Goal: Find specific page/section: Find specific page/section

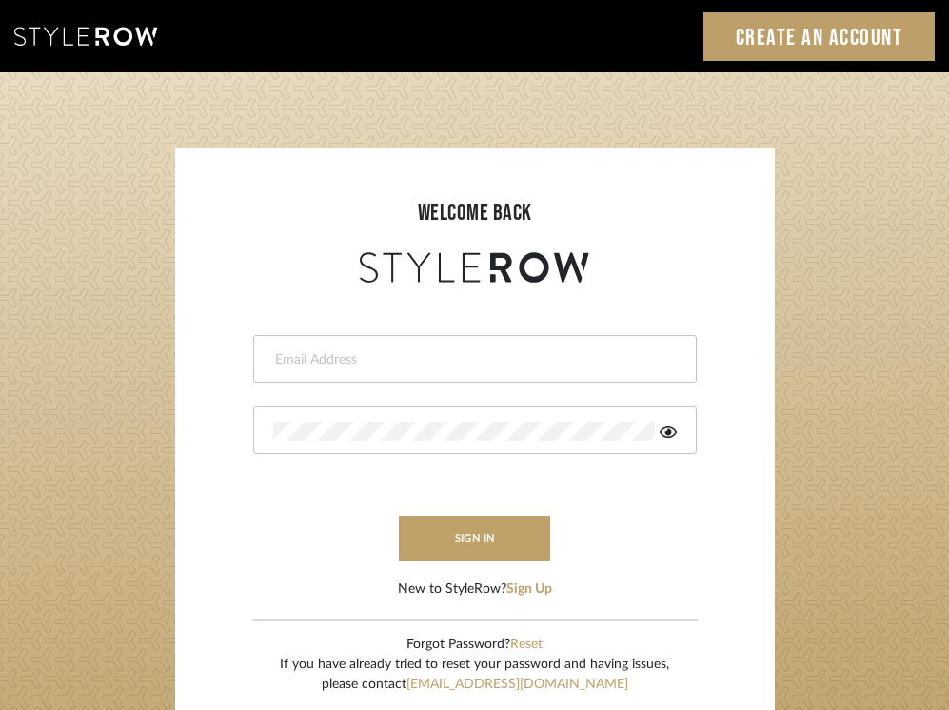
click at [459, 356] on input "email" at bounding box center [472, 359] width 399 height 19
type input "alison@downeyinteriors.com"
click at [663, 436] on icon at bounding box center [668, 432] width 17 height 15
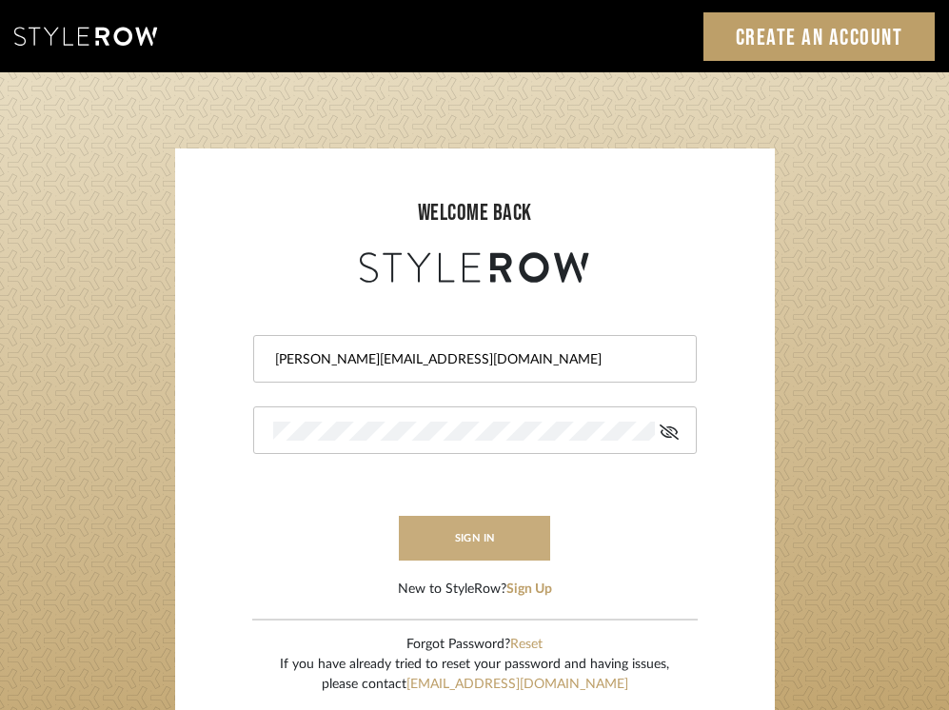
click at [464, 535] on button "sign in" at bounding box center [475, 538] width 152 height 45
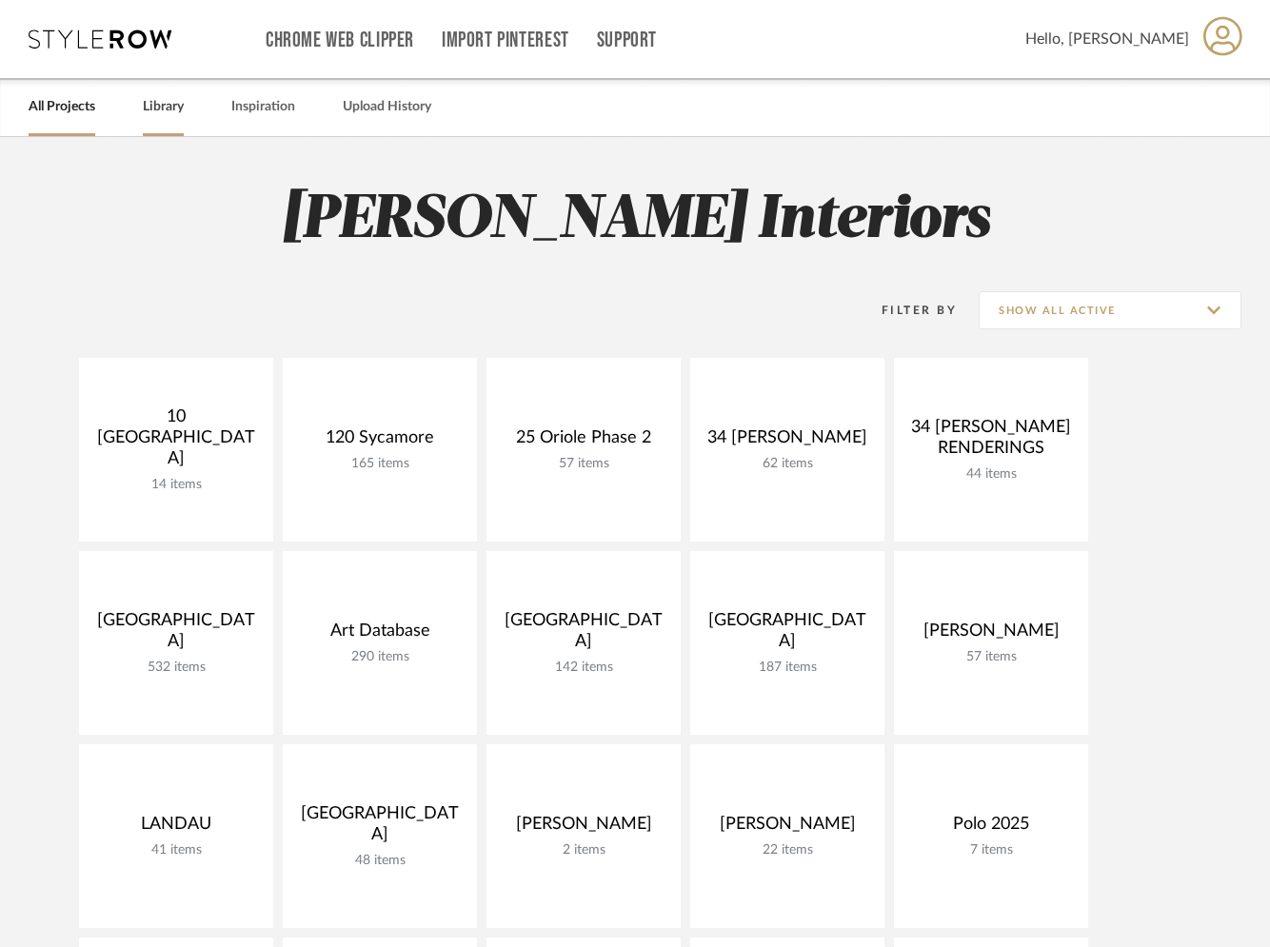
click at [163, 110] on link "Library" at bounding box center [163, 107] width 41 height 26
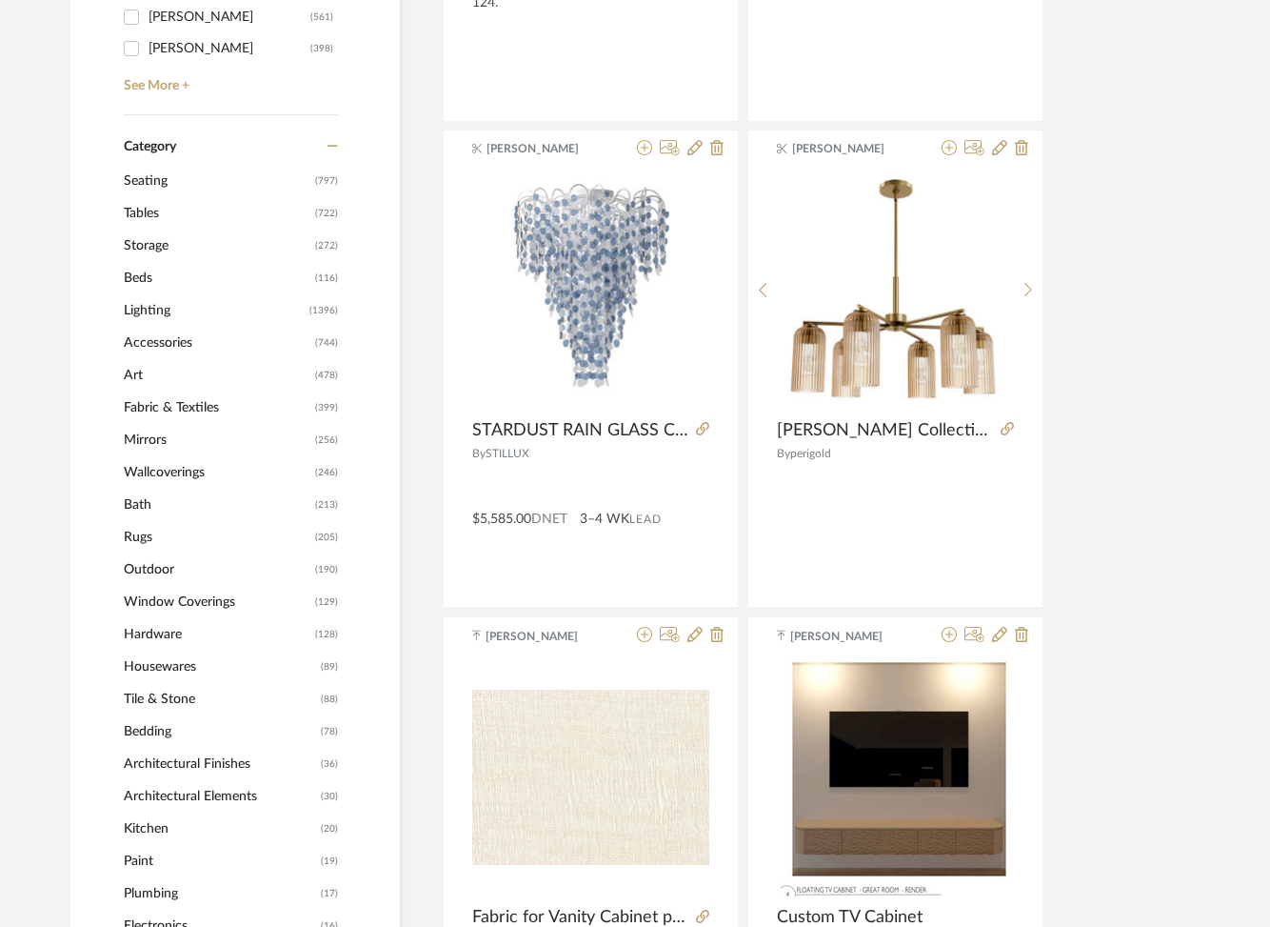
scroll to position [703, 0]
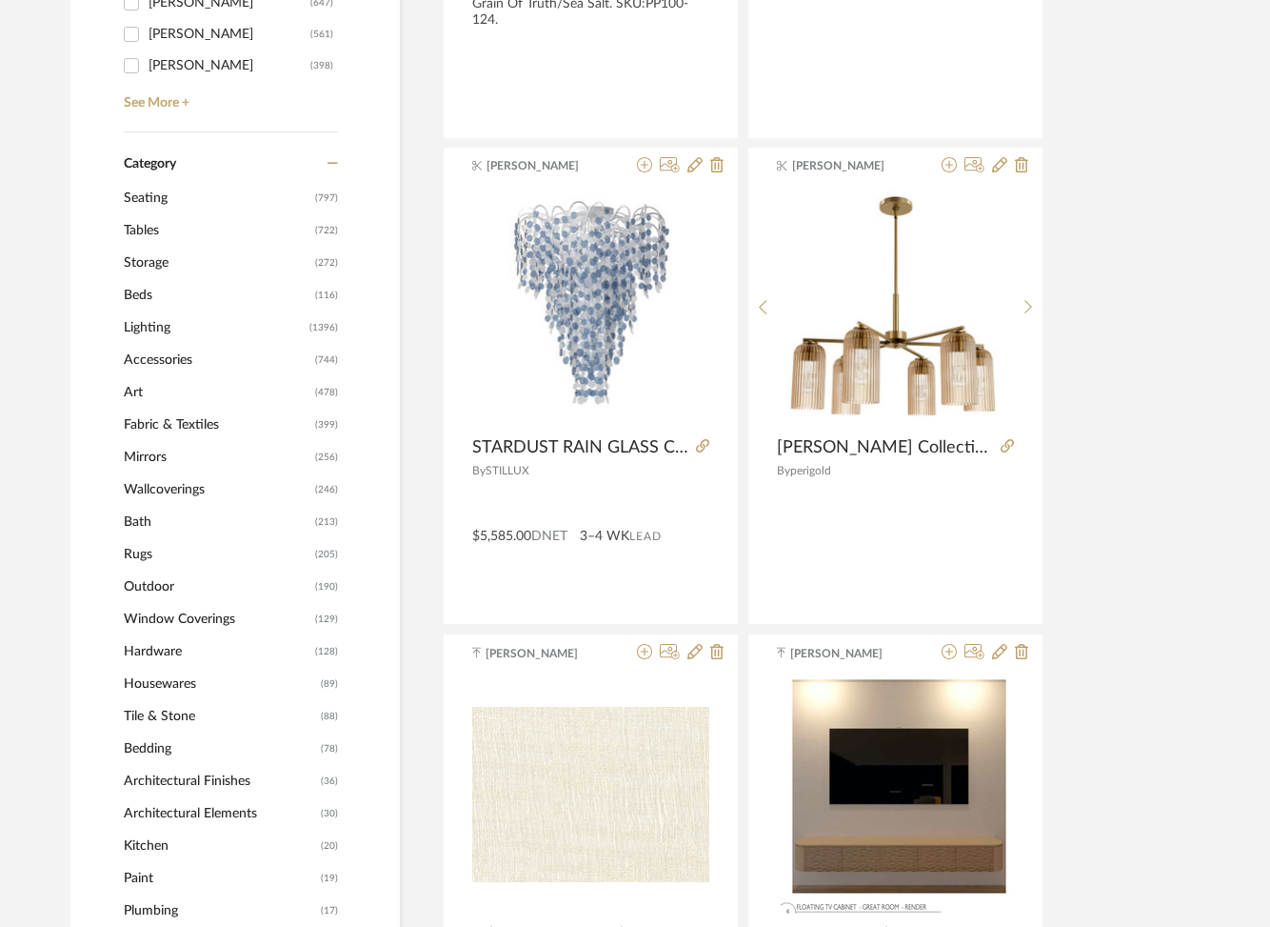
click at [148, 330] on span "Lighting" at bounding box center [214, 327] width 181 height 32
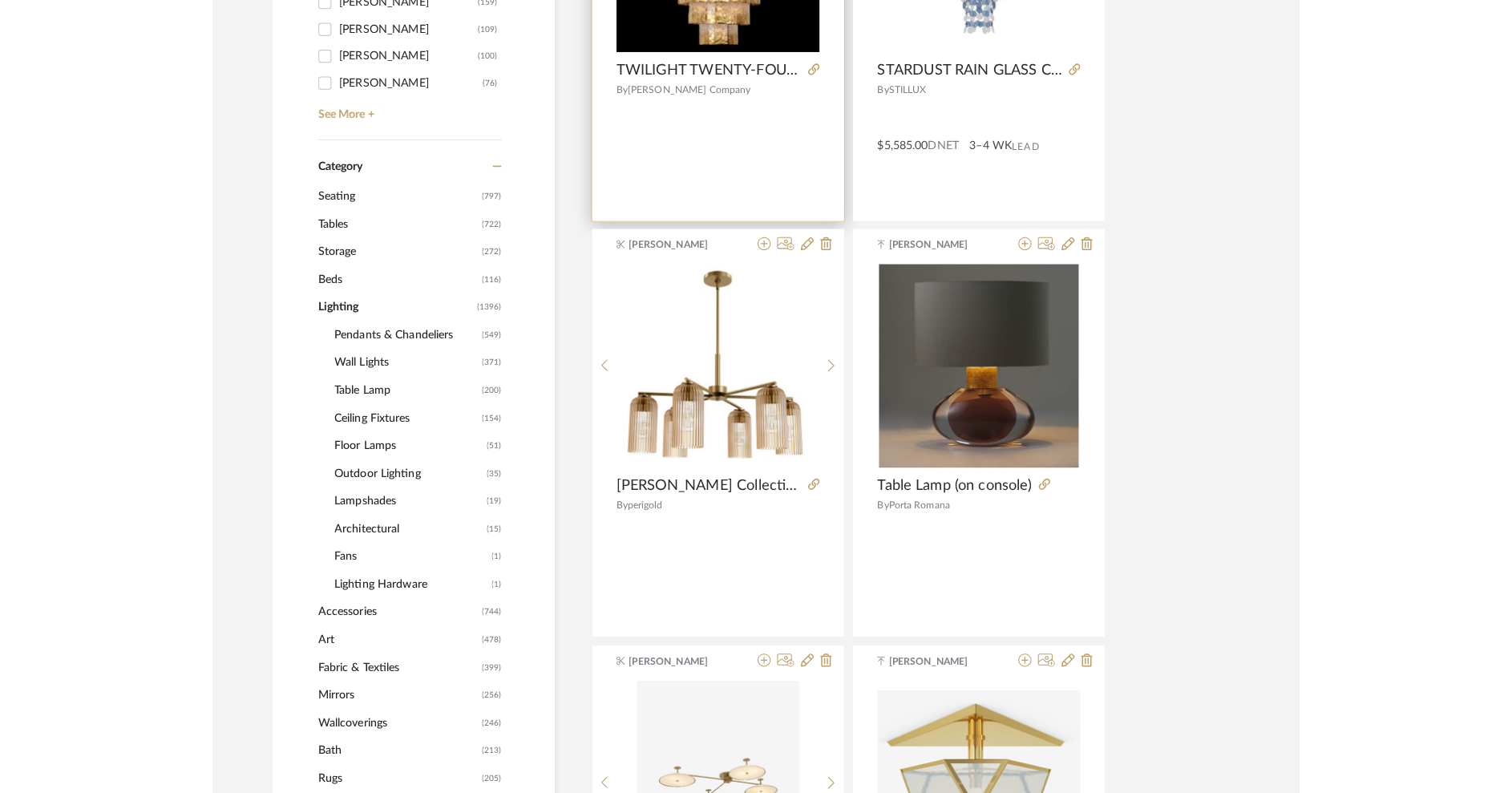
scroll to position [562, 0]
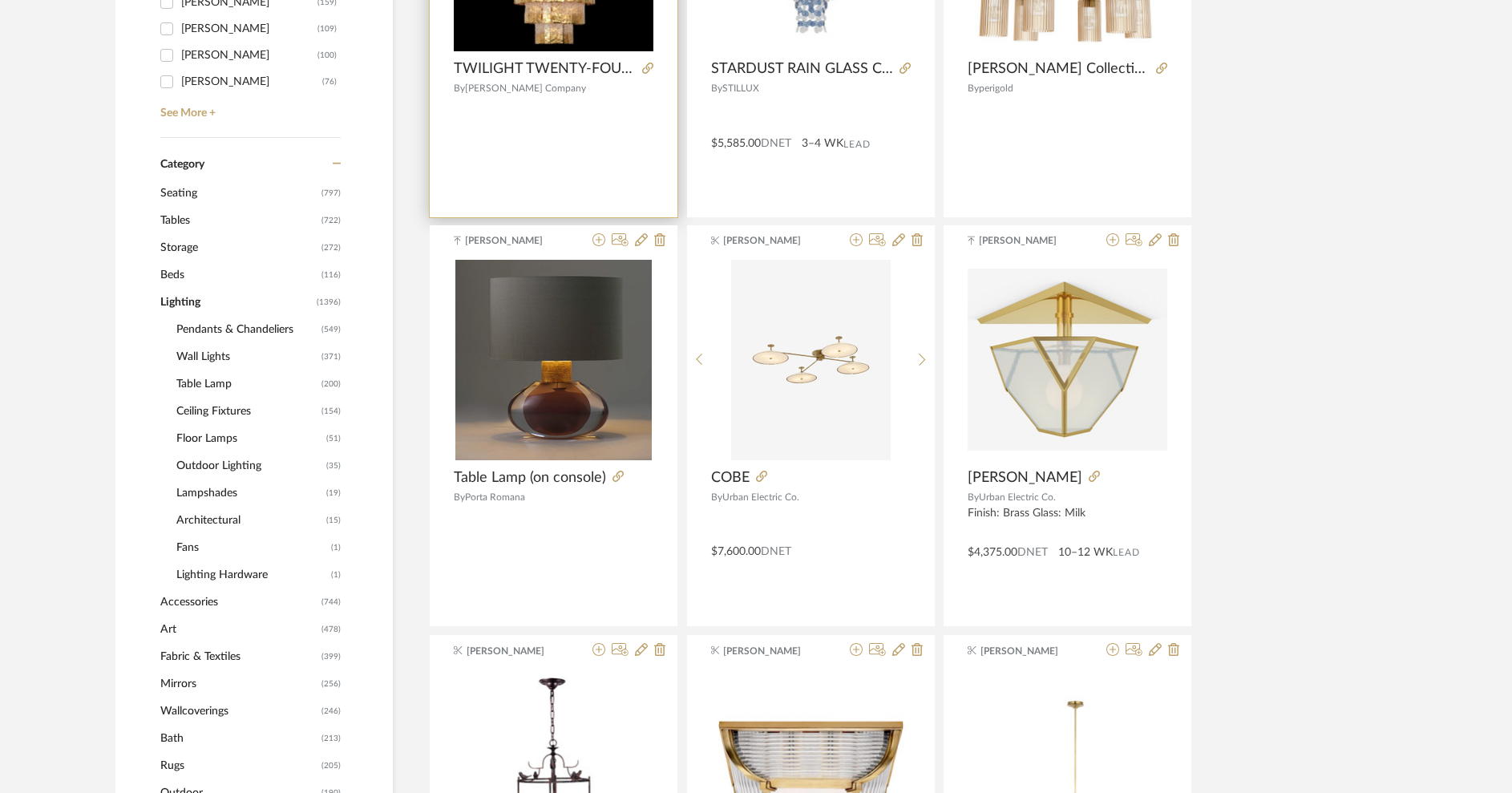
click at [446, 137] on div "[PERSON_NAME] TWILIGHT TWENTY-FOUR-LIGHT SLUMPED [PERSON_NAME], GOLD By [PERSON…" at bounding box center [553, 17] width 248 height 401
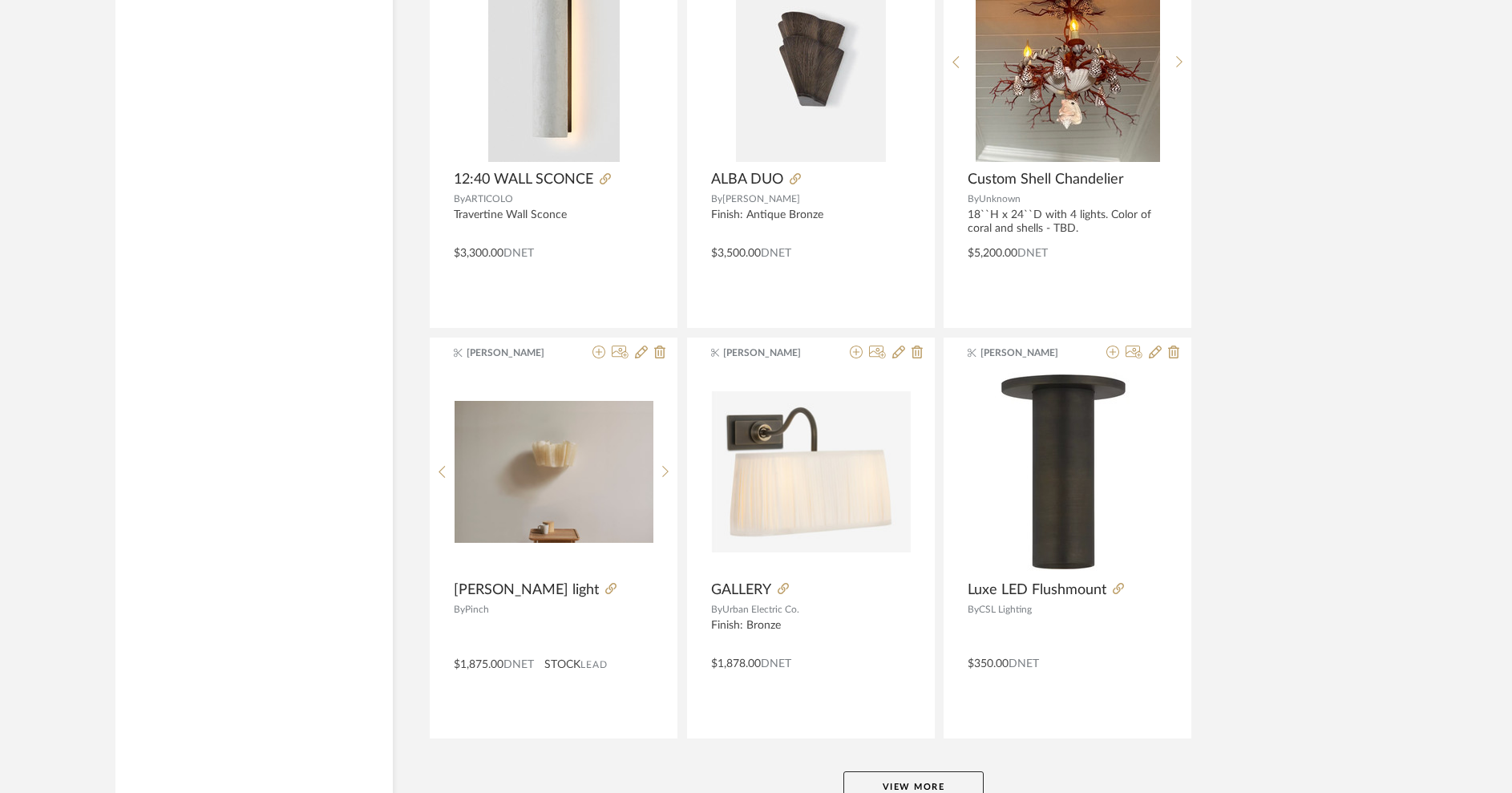
scroll to position [4660, 0]
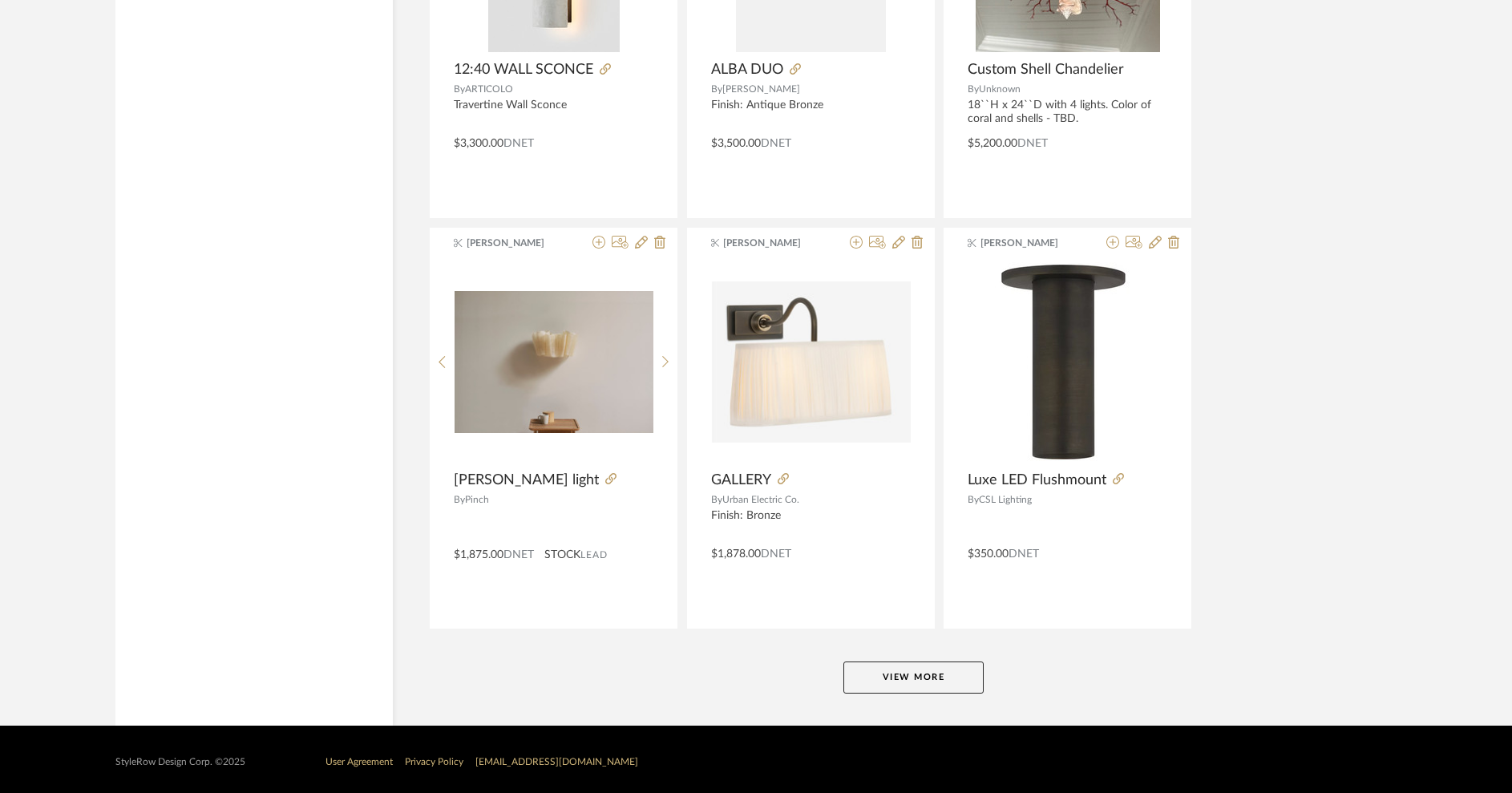
click at [936, 671] on button "View More" at bounding box center [913, 678] width 141 height 32
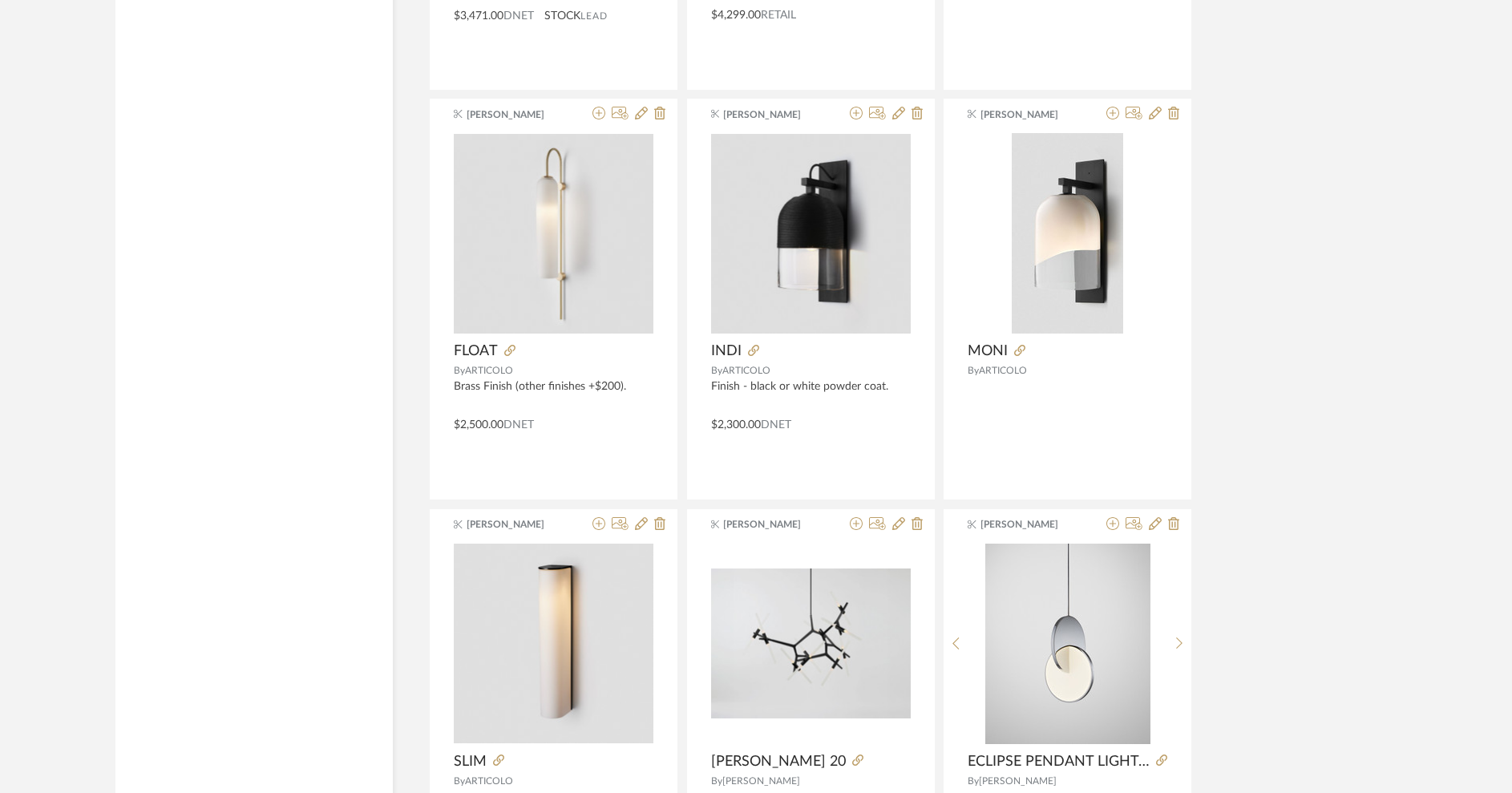
scroll to position [7762, 0]
